Goal: Find specific page/section: Find specific page/section

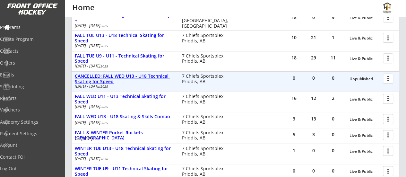
scroll to position [105, 0]
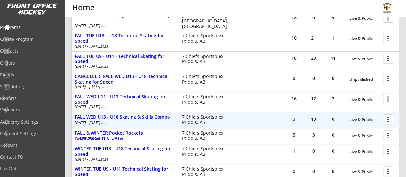
click at [390, 117] on div at bounding box center [389, 118] width 11 height 11
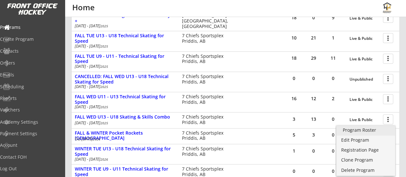
click at [366, 130] on div "Program Roster" at bounding box center [366, 130] width 46 height 4
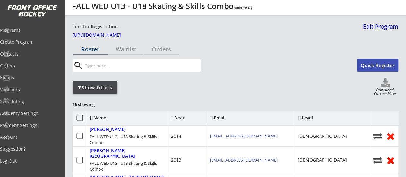
scroll to position [2, 0]
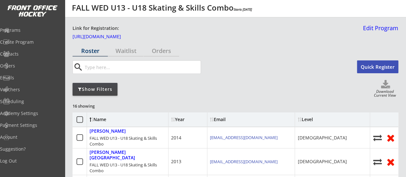
click at [109, 85] on div "Show Filters" at bounding box center [95, 89] width 45 height 13
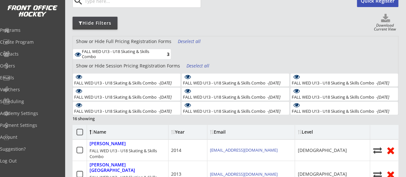
scroll to position [78, 0]
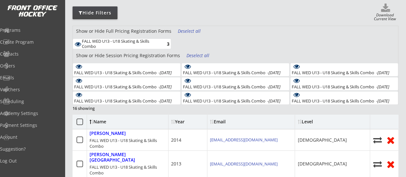
click at [187, 31] on div "Deselect all" at bounding box center [190, 31] width 24 height 6
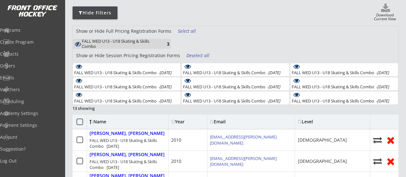
click at [194, 54] on div "Deselect all" at bounding box center [198, 55] width 24 height 6
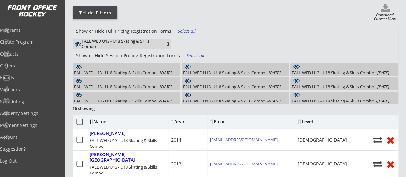
click at [158, 72] on div "FALL WED U13 - U18 Skating & Skills Combo - Oct 15, 2025" at bounding box center [123, 72] width 98 height 4
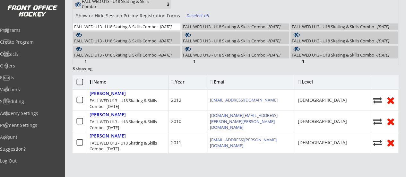
scroll to position [116, 0]
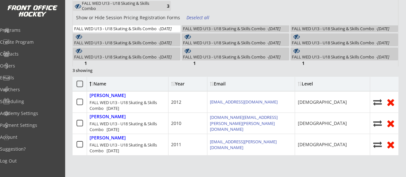
click at [147, 26] on div "FALL WED U13 - U18 Skating & Skills Combo - Oct 15, 2025" at bounding box center [123, 28] width 98 height 4
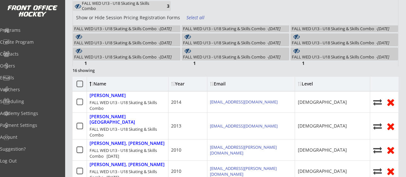
click at [220, 24] on div "Show or Hide Session Pricing Registration Forms Select all" at bounding box center [235, 19] width 325 height 13
click at [219, 27] on div "FALL WED U13 - U18 Skating & Skills Combo - Oct 22, 2025" at bounding box center [232, 28] width 98 height 4
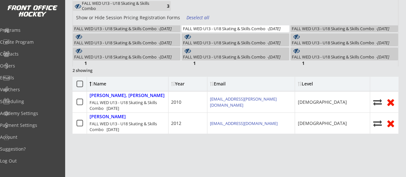
click at [219, 27] on div "FALL WED U13 - U18 Skating & Skills Combo - Oct 22, 2025" at bounding box center [232, 28] width 98 height 4
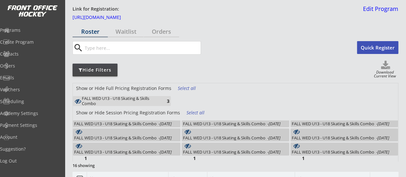
scroll to position [21, 0]
click at [306, 122] on div "FALL WED U13 - U18 Skating & Skills Combo - Oct 29, 2025" at bounding box center [341, 123] width 98 height 4
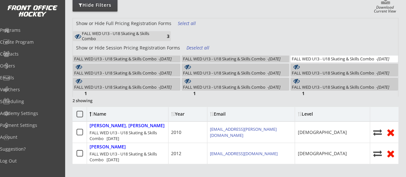
scroll to position [84, 0]
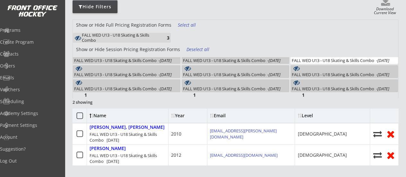
click at [315, 59] on div "FALL WED U13 - U18 Skating & Skills Combo - Oct 29, 2025" at bounding box center [341, 60] width 98 height 4
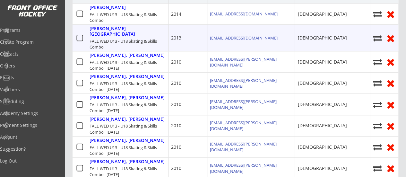
scroll to position [0, 0]
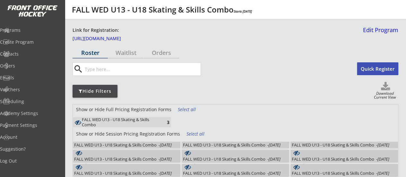
click at [29, 29] on div "Programs" at bounding box center [30, 30] width 61 height 4
